Goal: Check status: Check status

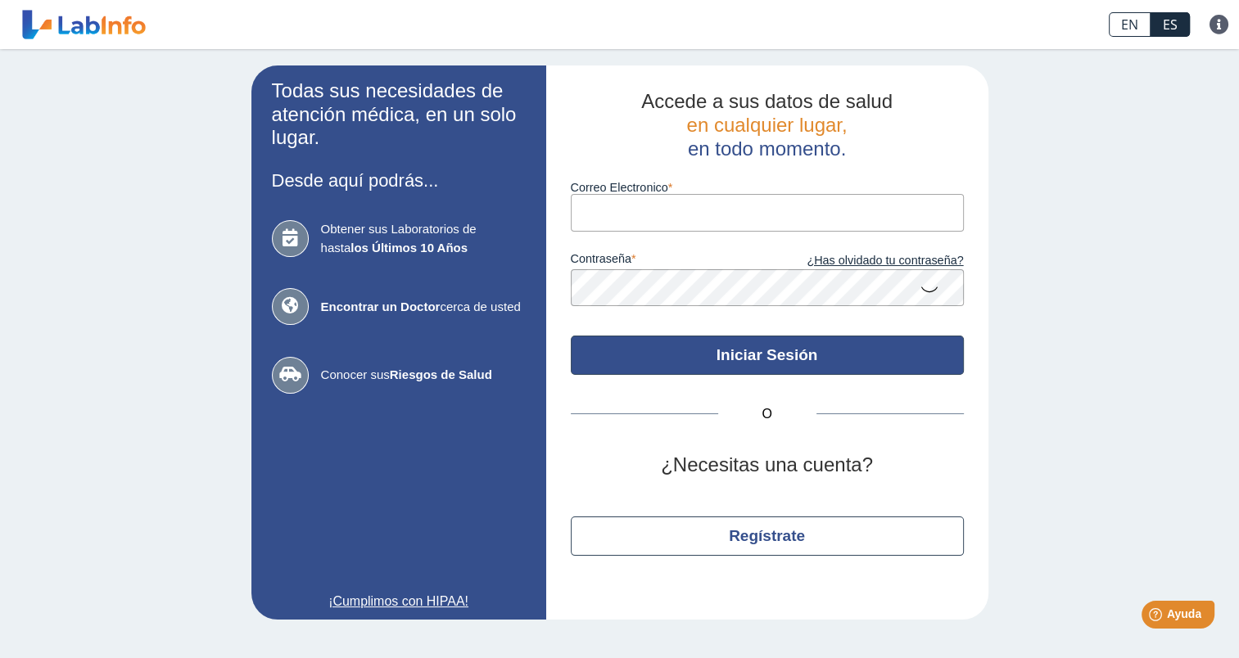
type input "[EMAIL_ADDRESS][DOMAIN_NAME]"
click at [788, 365] on button "Iniciar Sesión" at bounding box center [767, 355] width 393 height 39
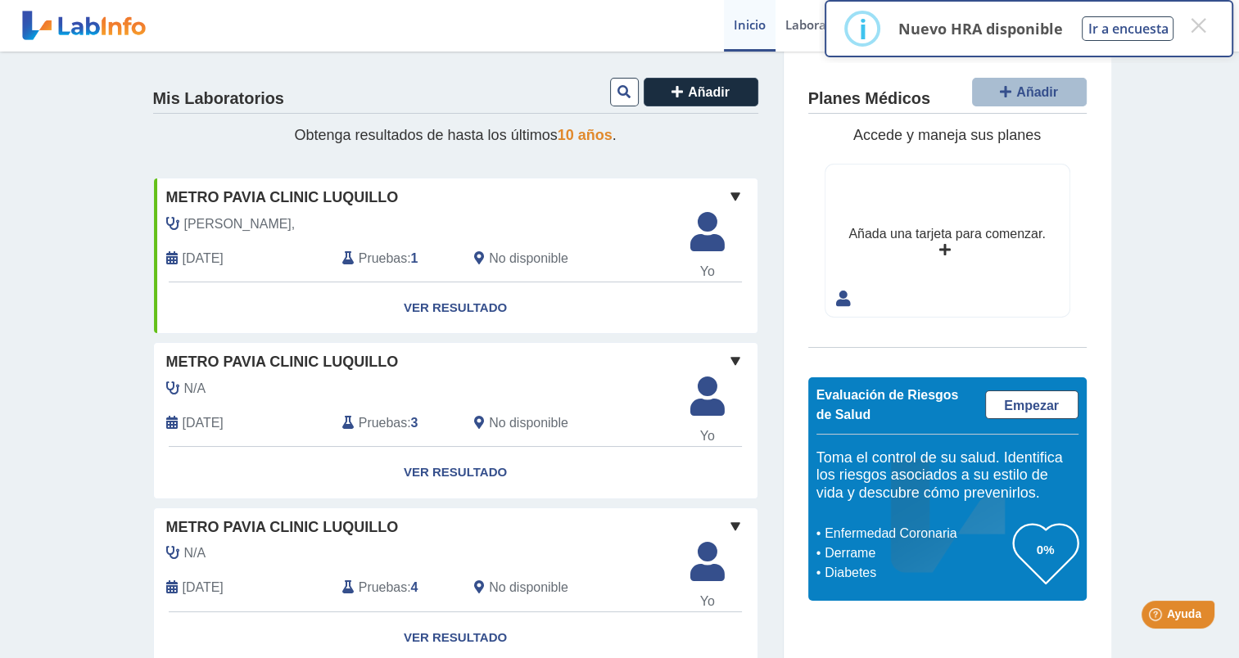
click at [475, 310] on link "Ver Resultado" at bounding box center [455, 308] width 603 height 52
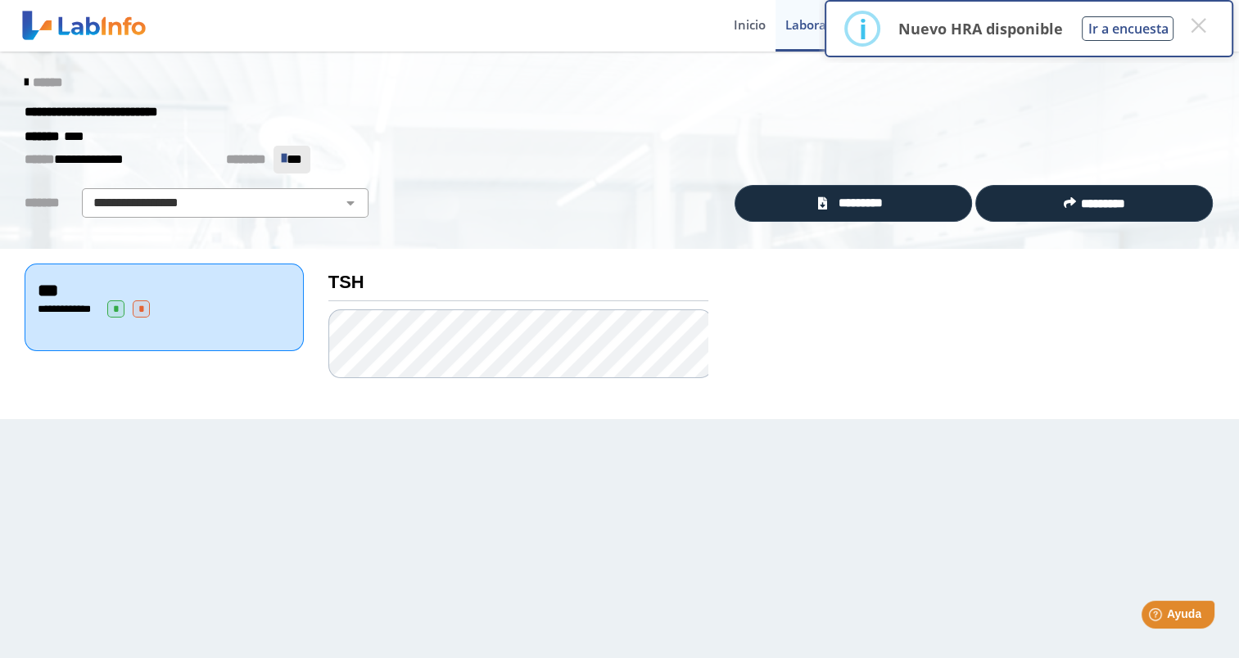
click at [25, 85] on icon at bounding box center [26, 82] width 3 height 13
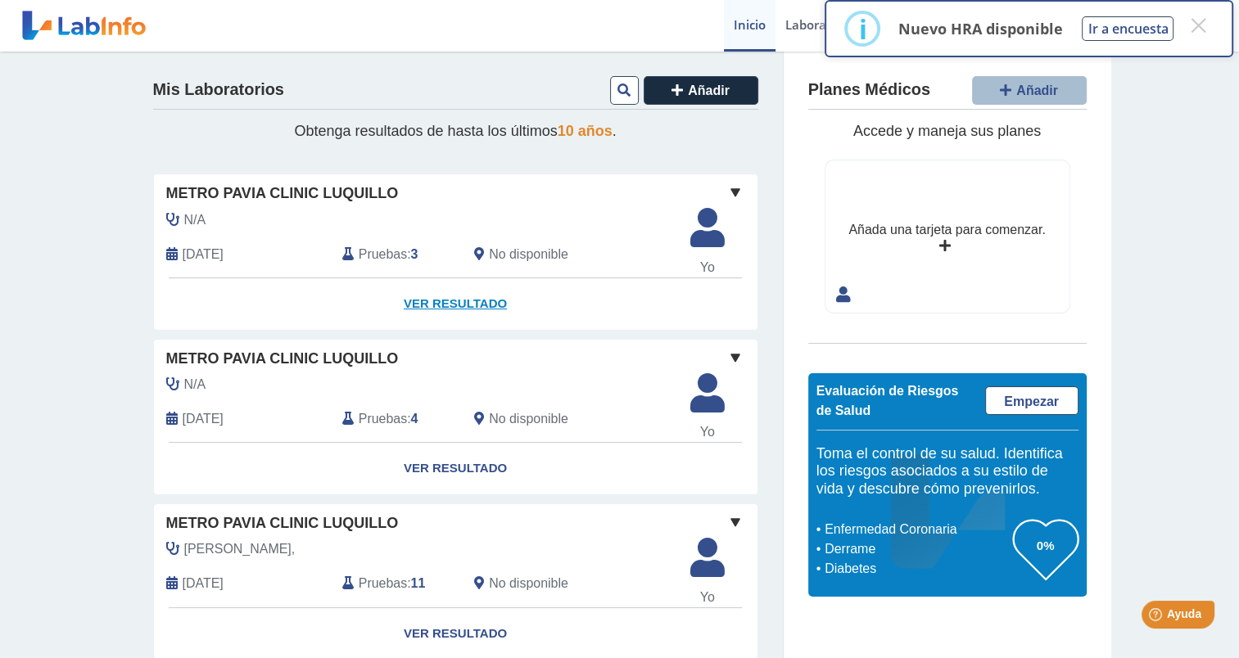
click at [459, 305] on link "Ver Resultado" at bounding box center [455, 304] width 603 height 52
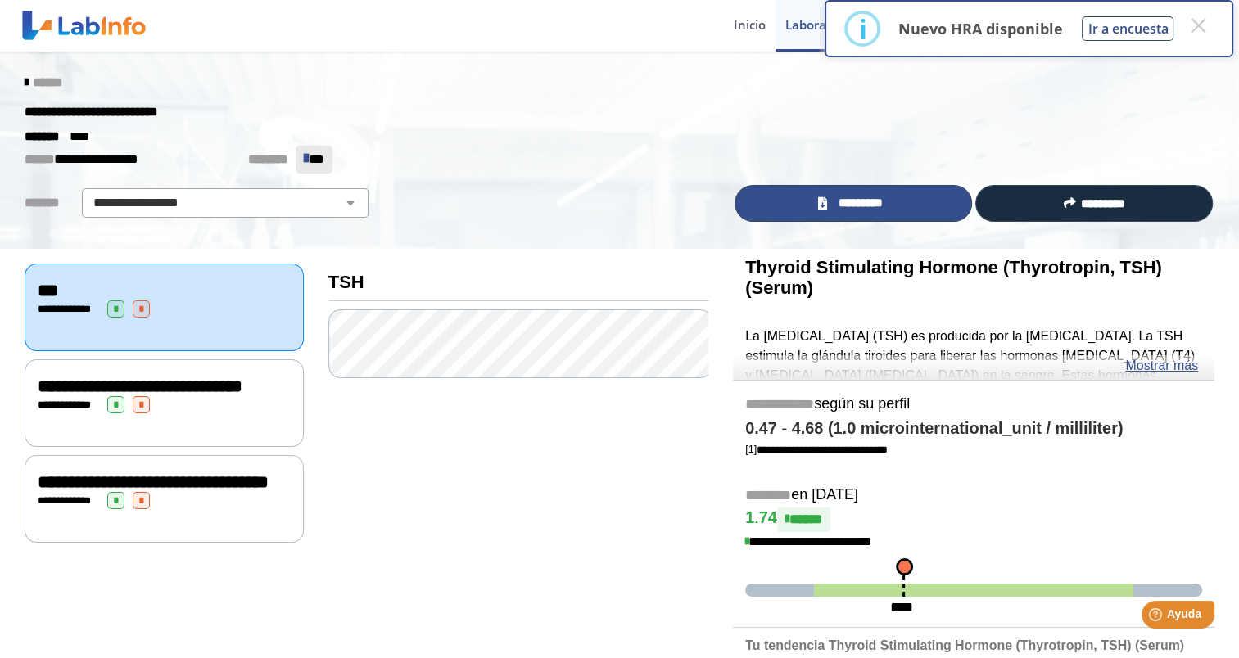
click at [848, 207] on span "*********" at bounding box center [860, 203] width 56 height 19
